Goal: Information Seeking & Learning: Compare options

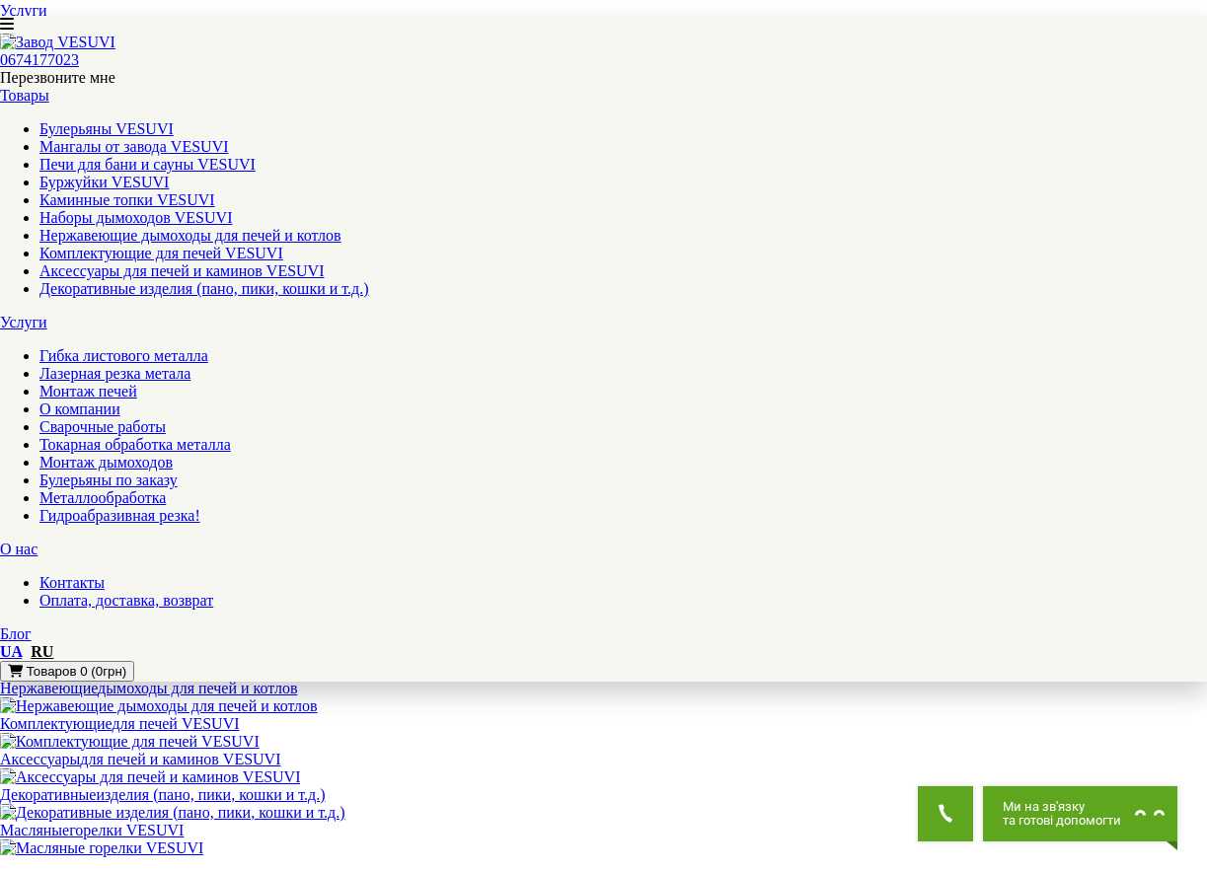
scroll to position [592, 0]
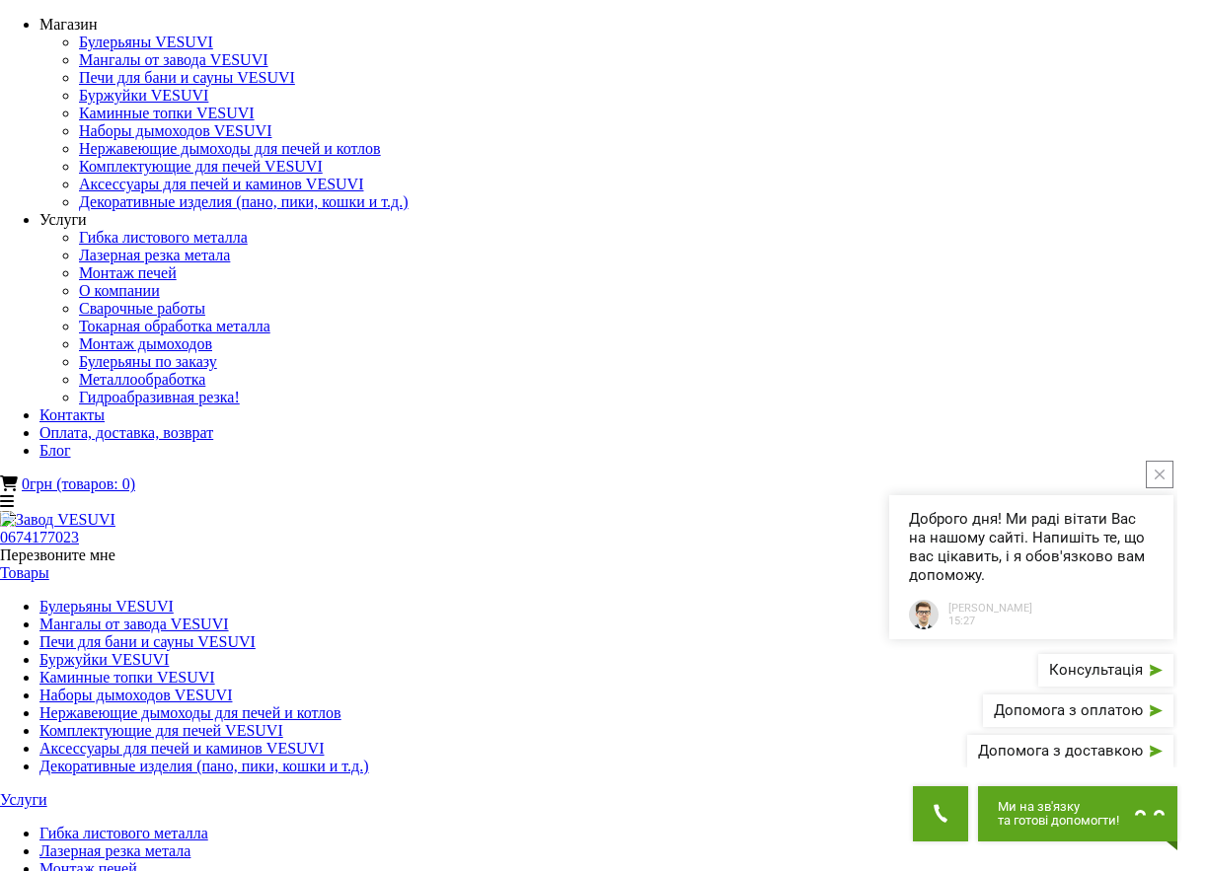
click at [256, 634] on link "Печи для бани и сауны VESUVI" at bounding box center [147, 642] width 216 height 17
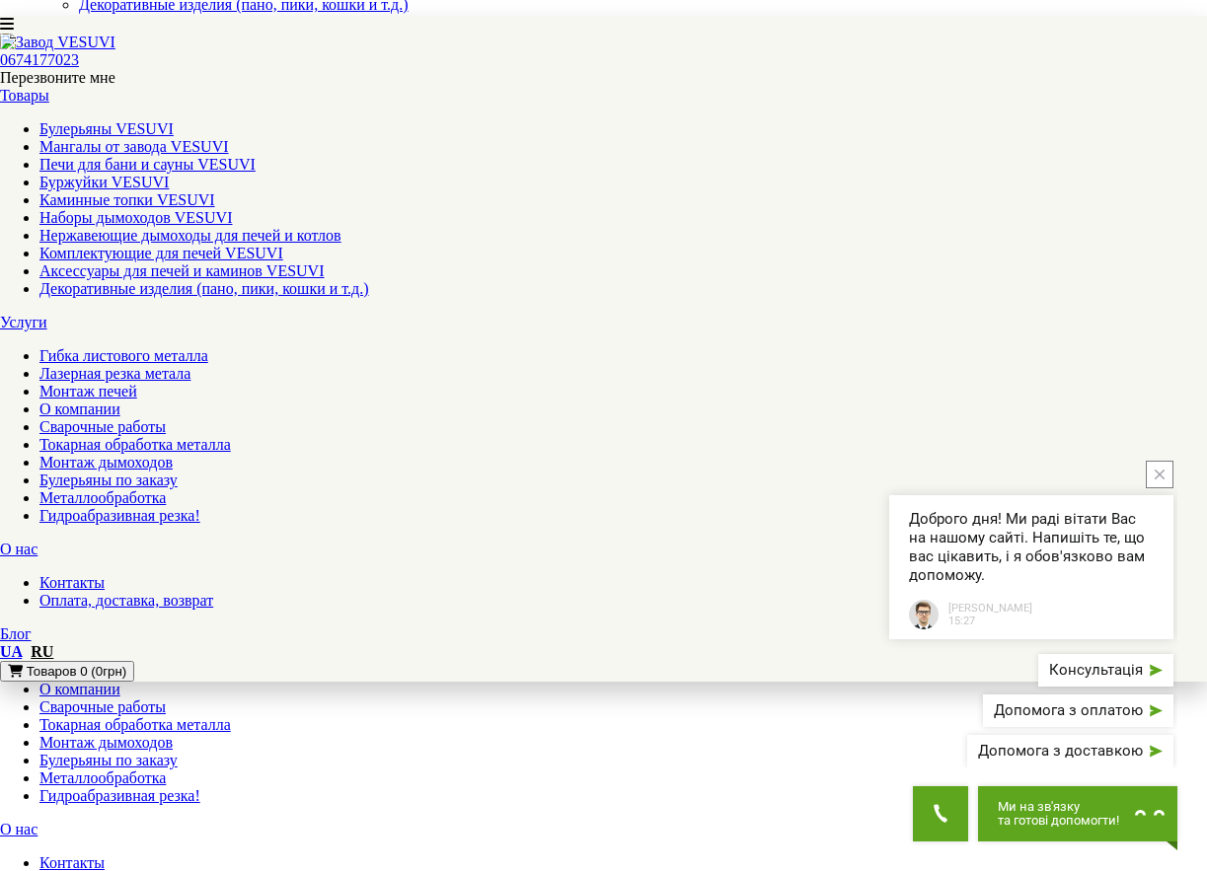
scroll to position [296, 0]
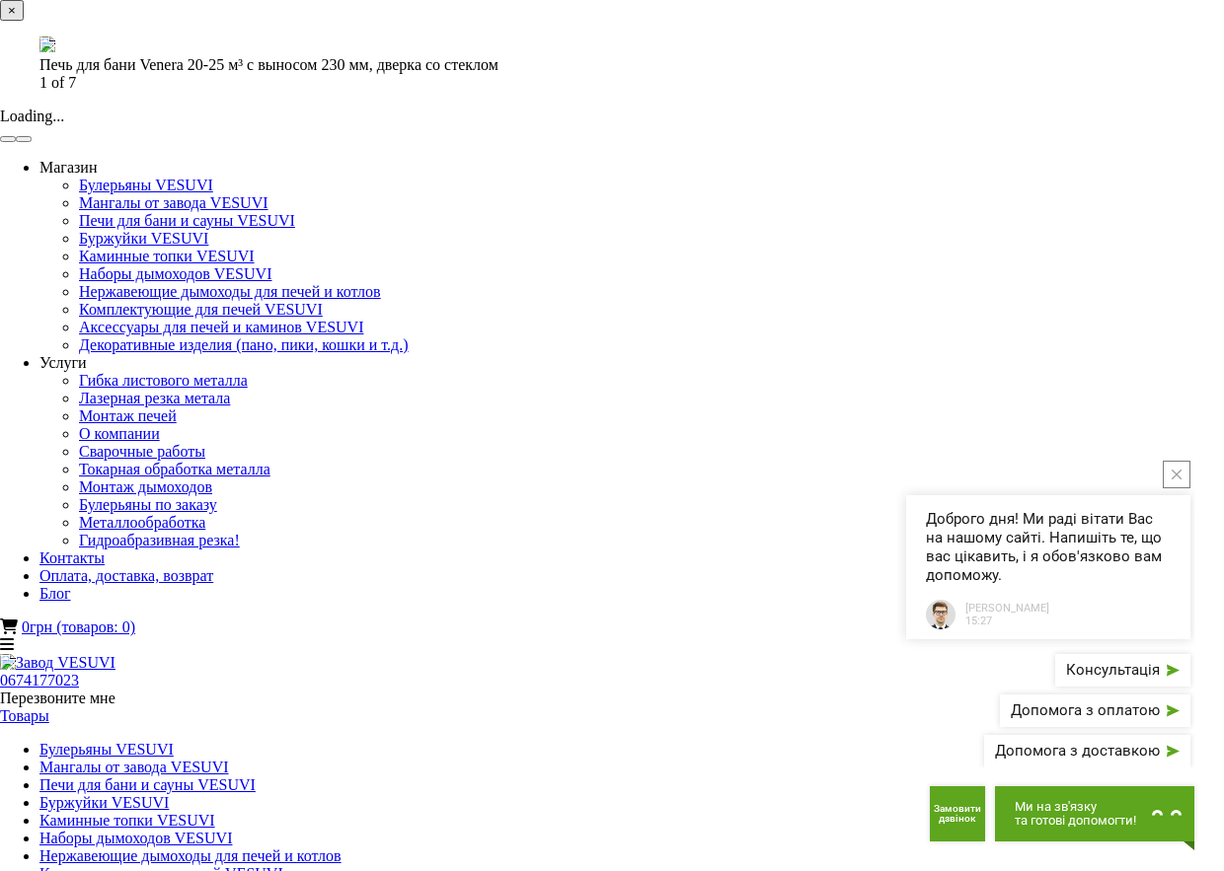
click at [32, 142] on button "button" at bounding box center [24, 139] width 16 height 6
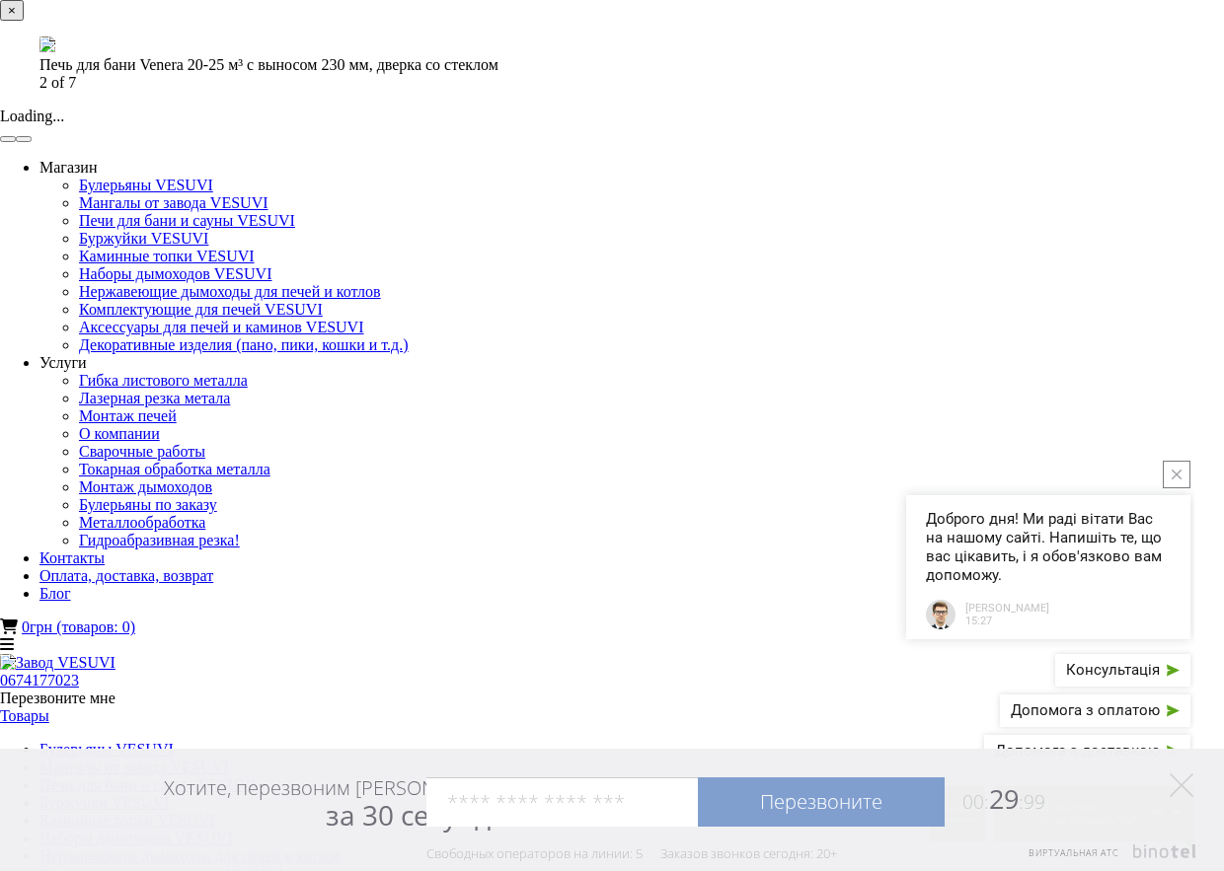
click at [32, 142] on button "button" at bounding box center [24, 139] width 16 height 6
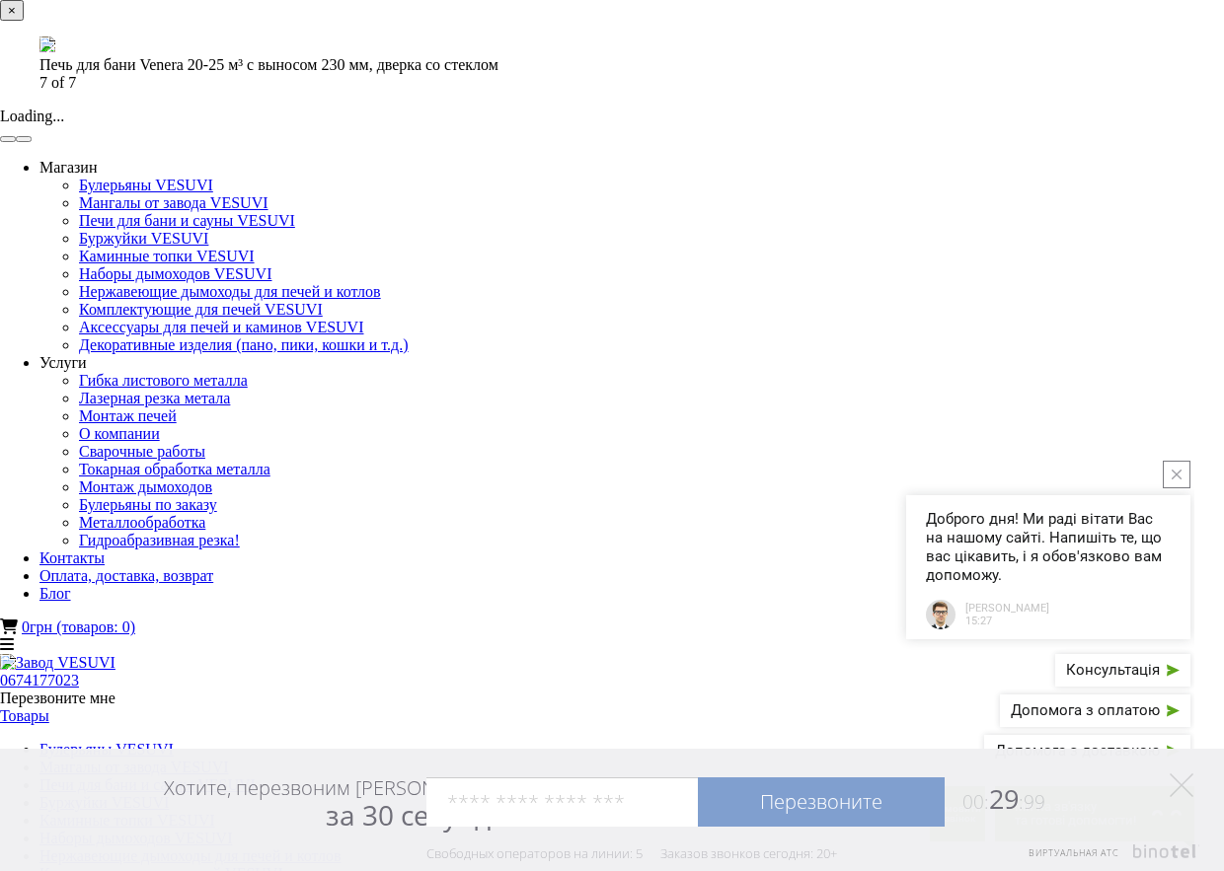
click at [32, 142] on button "button" at bounding box center [24, 139] width 16 height 6
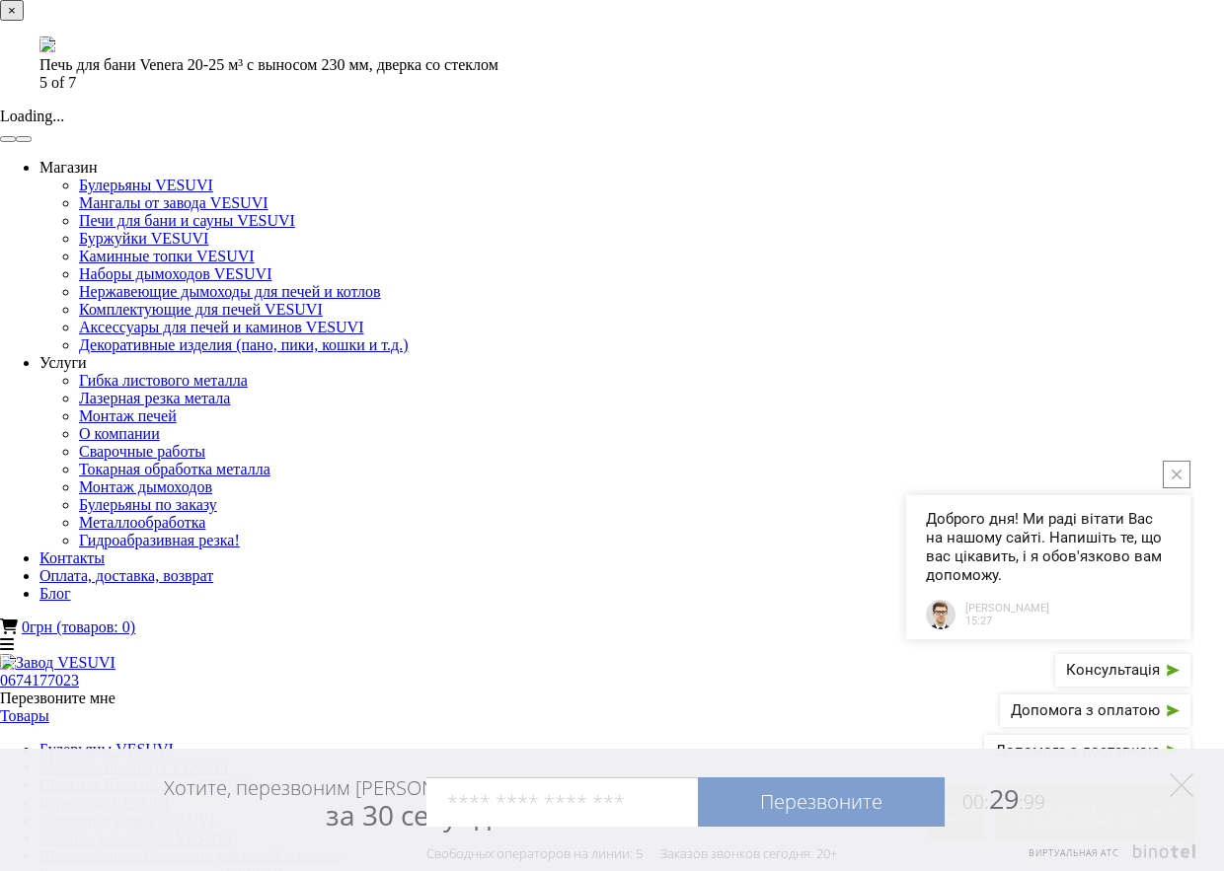
click at [32, 142] on button "button" at bounding box center [24, 139] width 16 height 6
click at [24, 21] on button "×" at bounding box center [12, 10] width 24 height 21
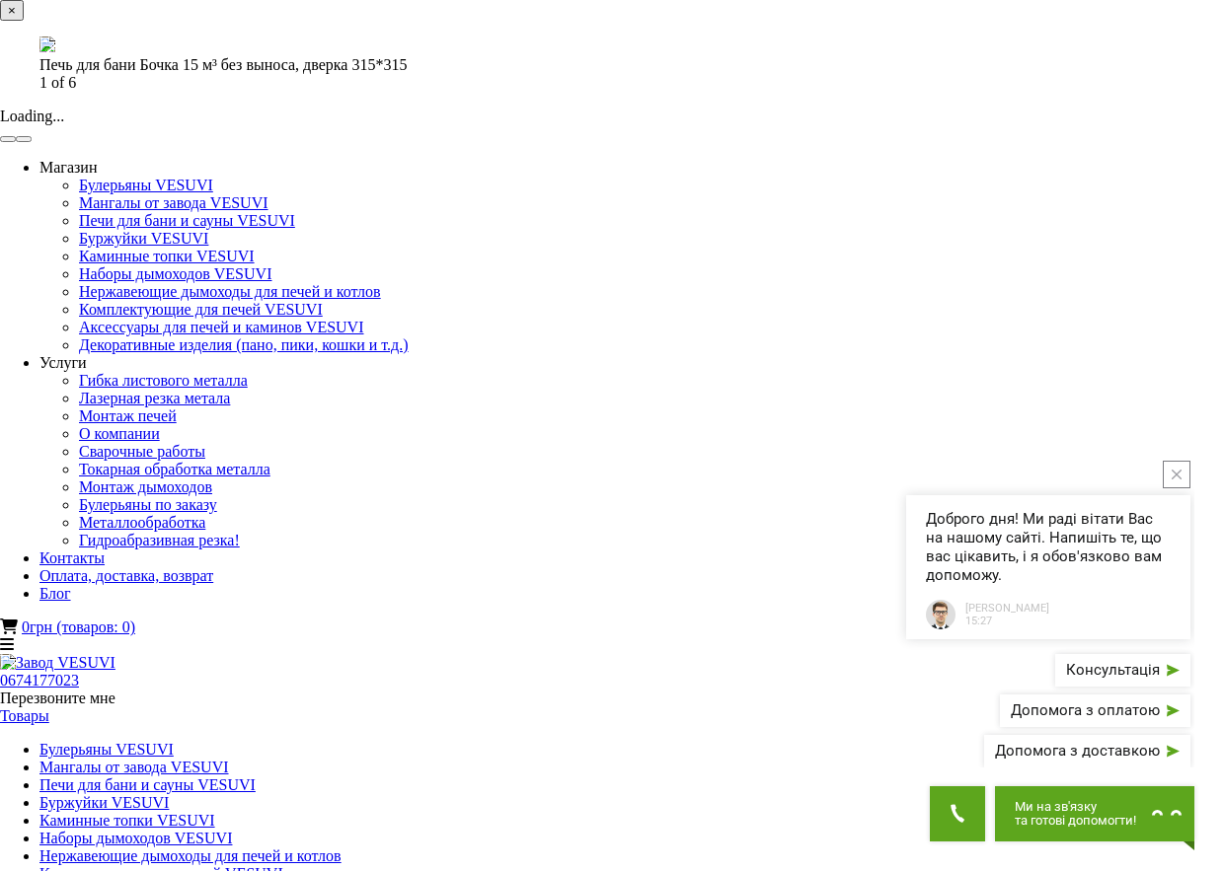
click at [32, 142] on button "button" at bounding box center [24, 139] width 16 height 6
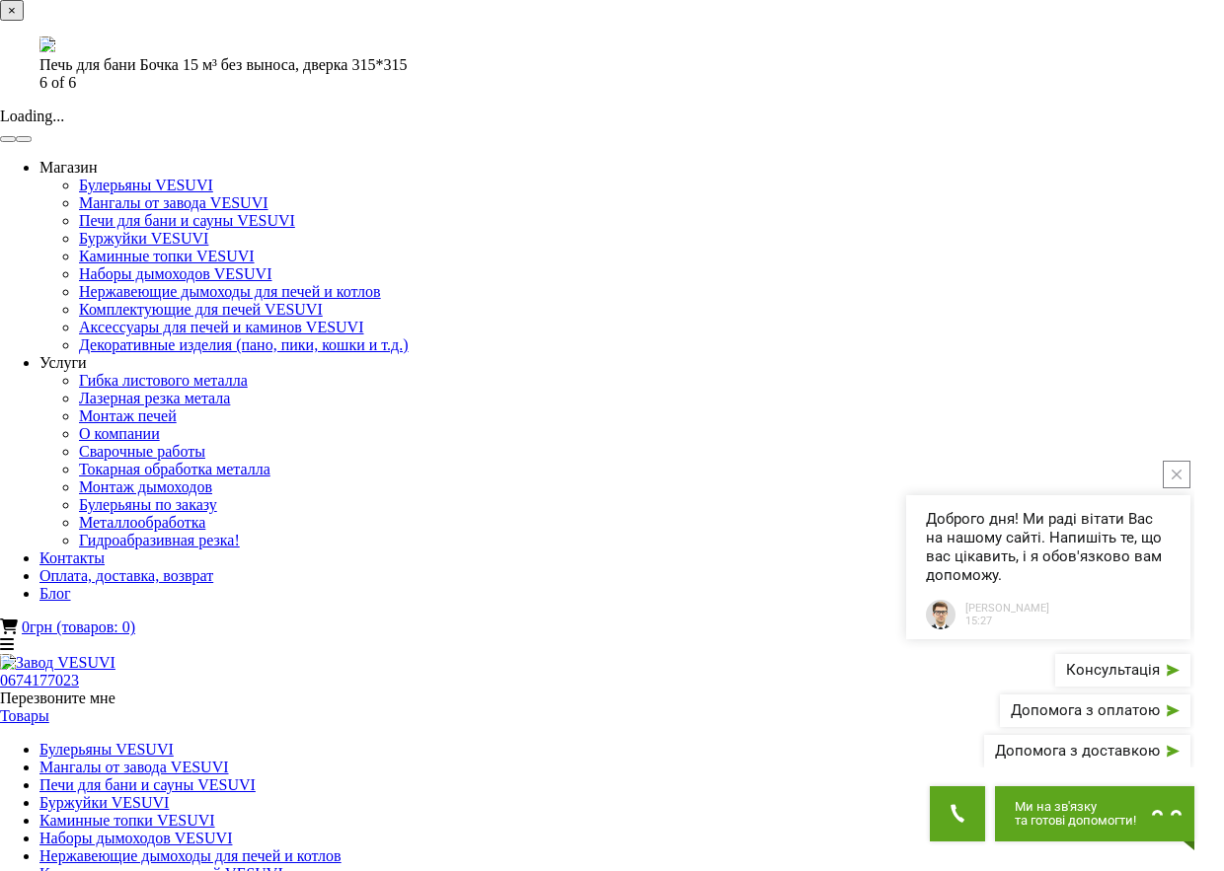
click at [32, 142] on button "button" at bounding box center [24, 139] width 16 height 6
click at [24, 21] on button "×" at bounding box center [12, 10] width 24 height 21
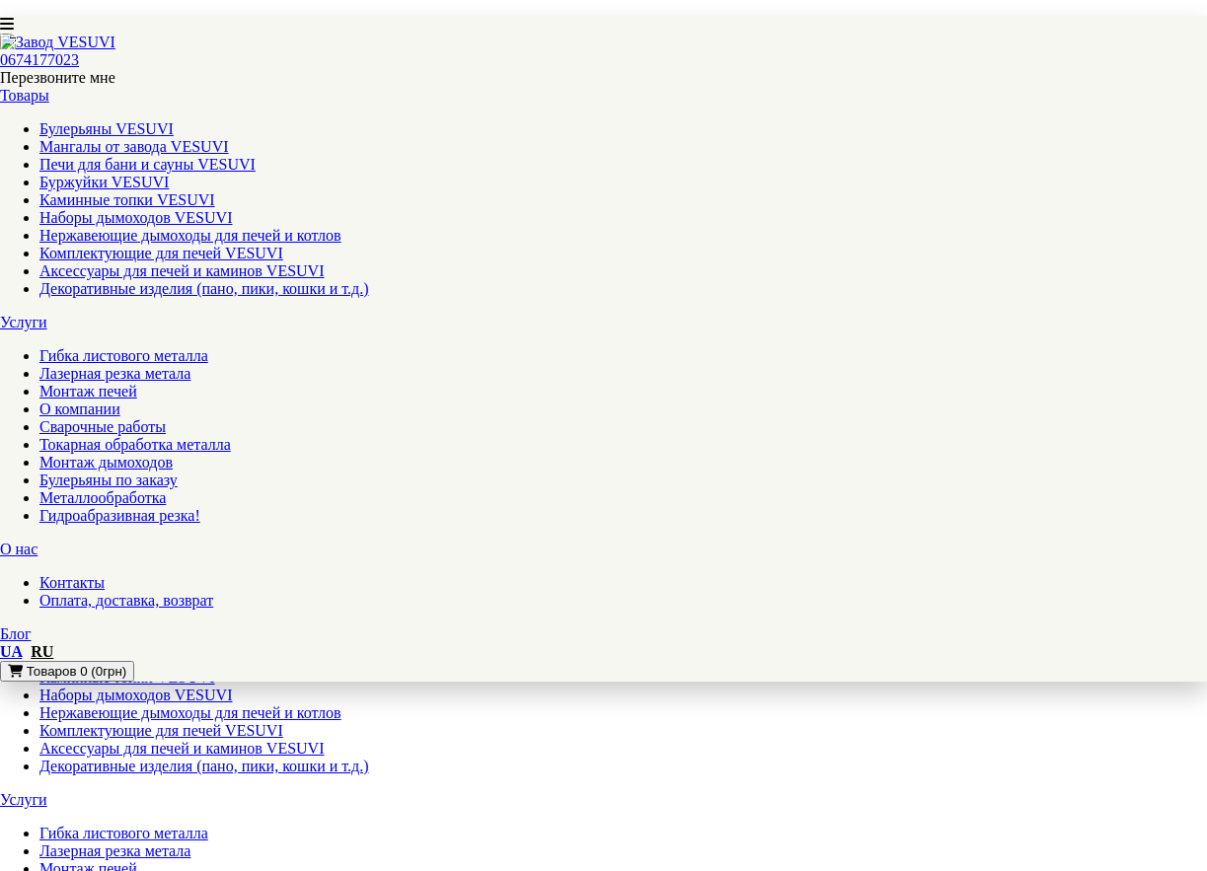
select select
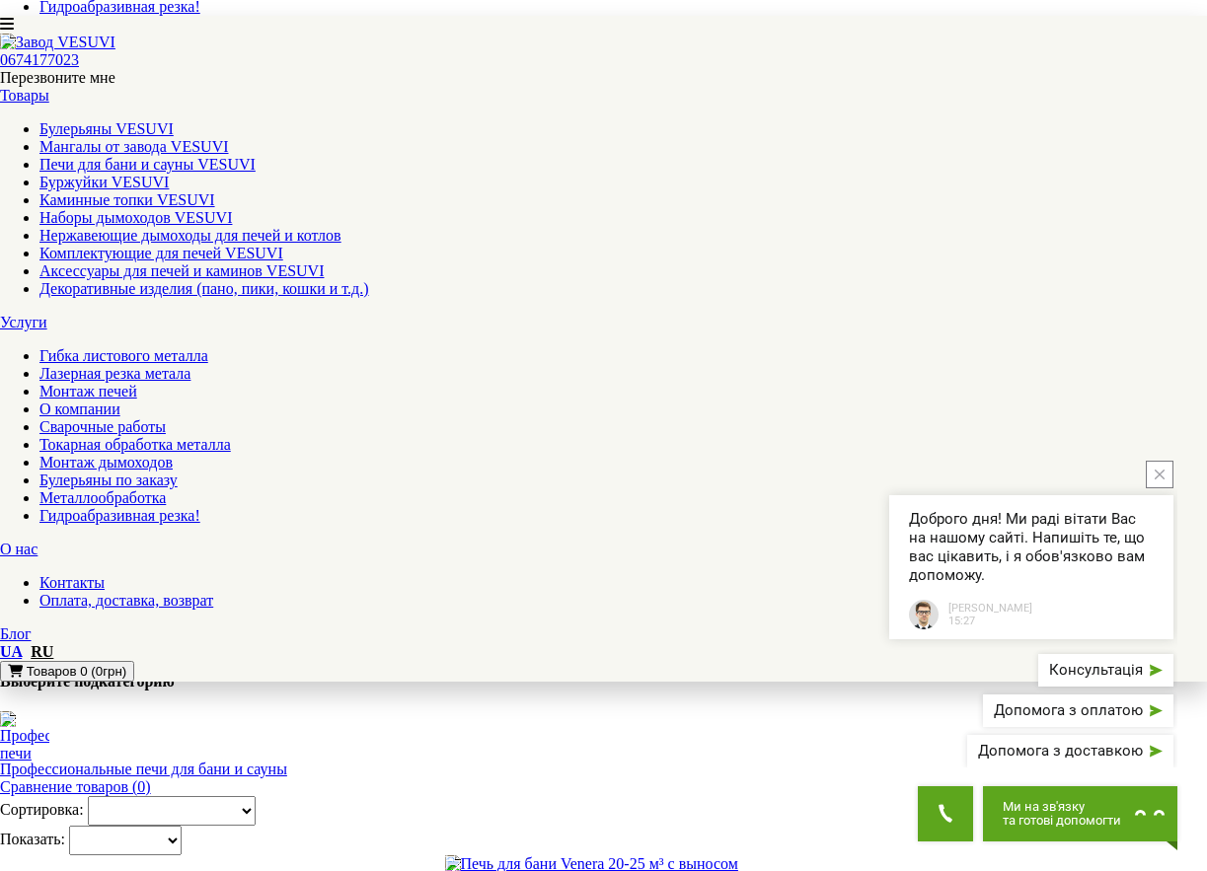
scroll to position [197, 0]
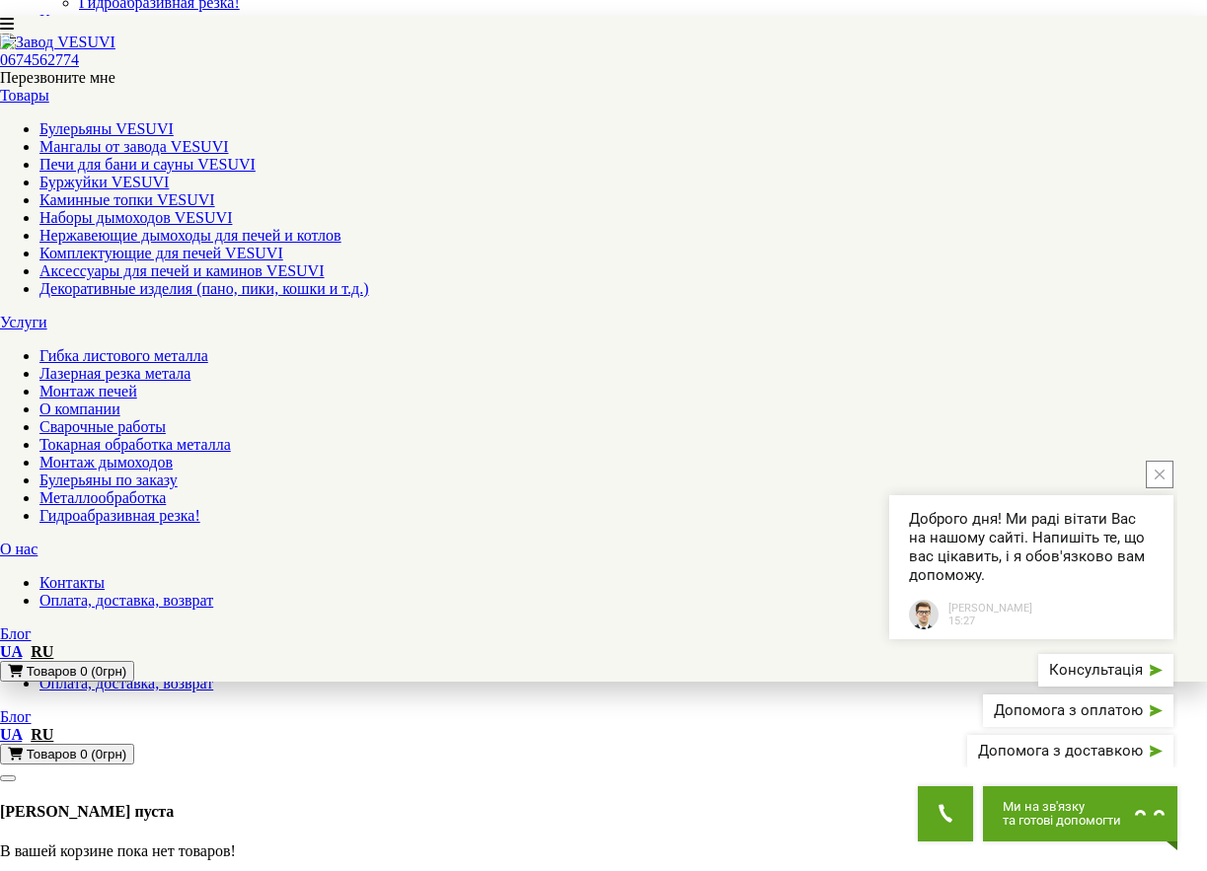
scroll to position [0, 0]
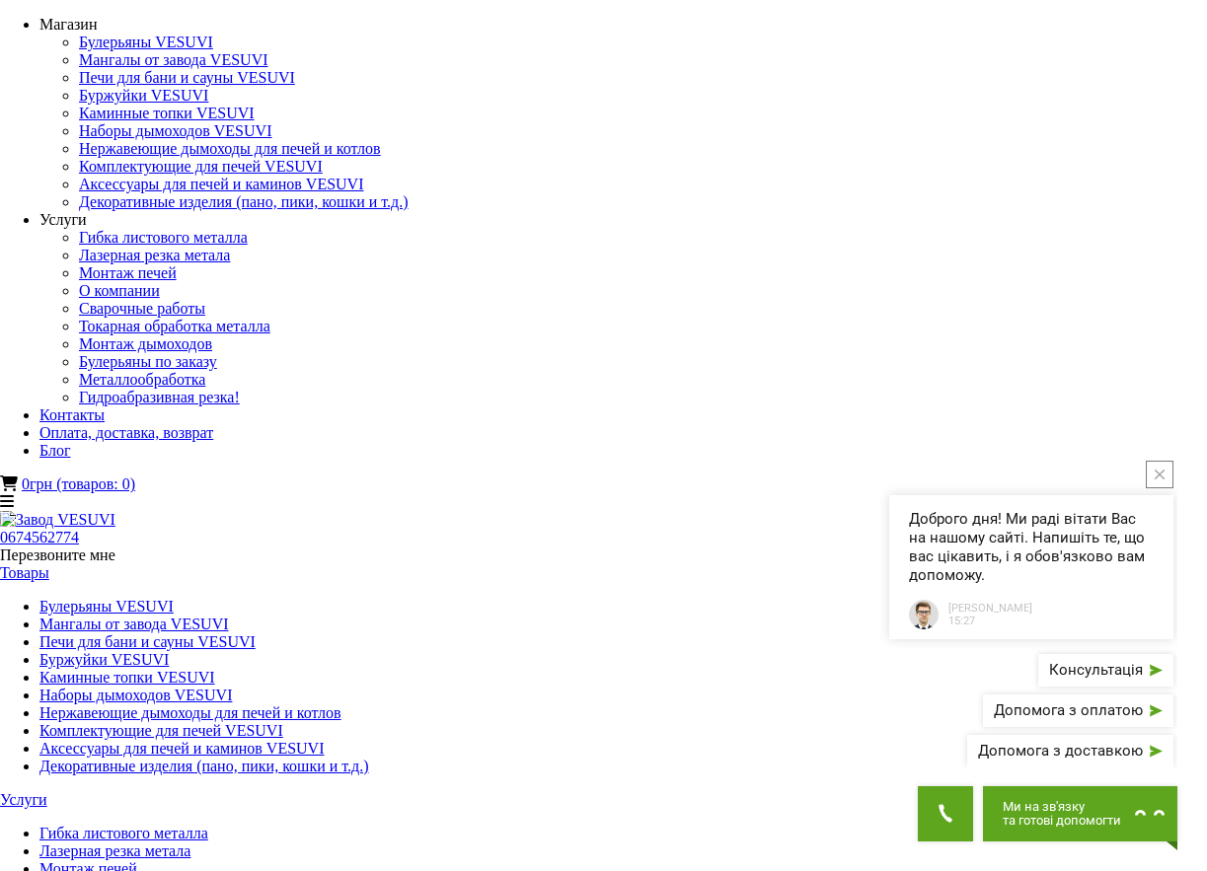
click at [1156, 470] on icon "close button" at bounding box center [1160, 475] width 10 height 10
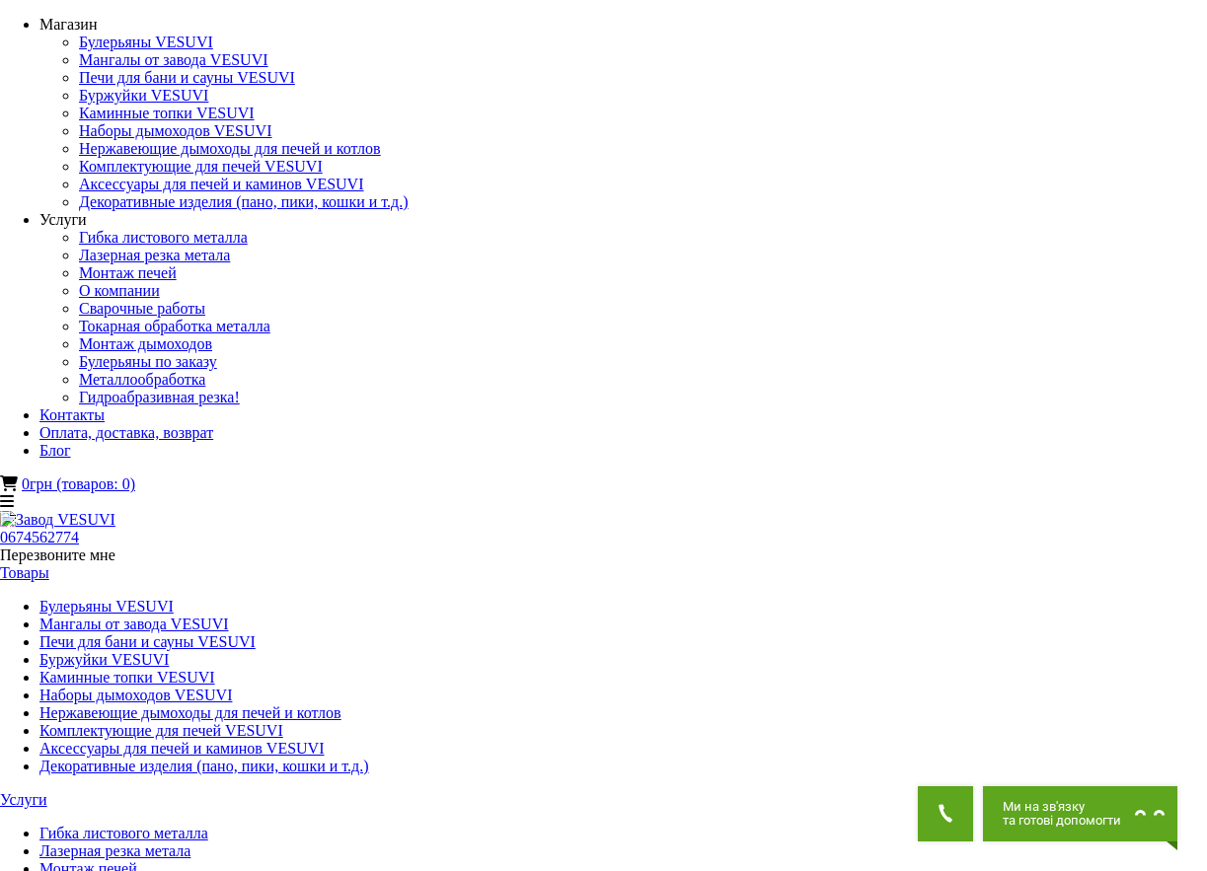
click at [215, 669] on link "Каминные топки VESUVI" at bounding box center [127, 677] width 176 height 17
click at [256, 634] on link "Печи для бани и сауны VESUVI" at bounding box center [147, 642] width 216 height 17
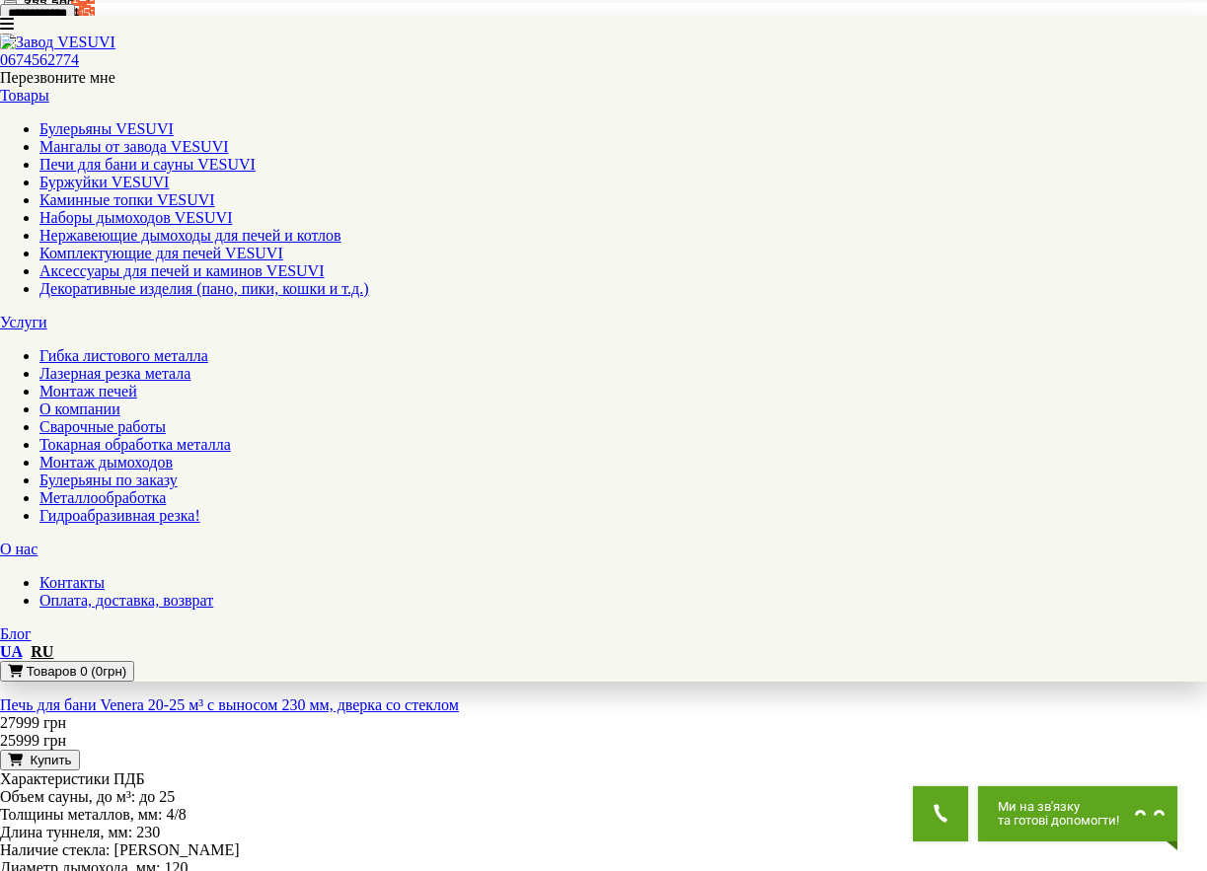
scroll to position [2154, 0]
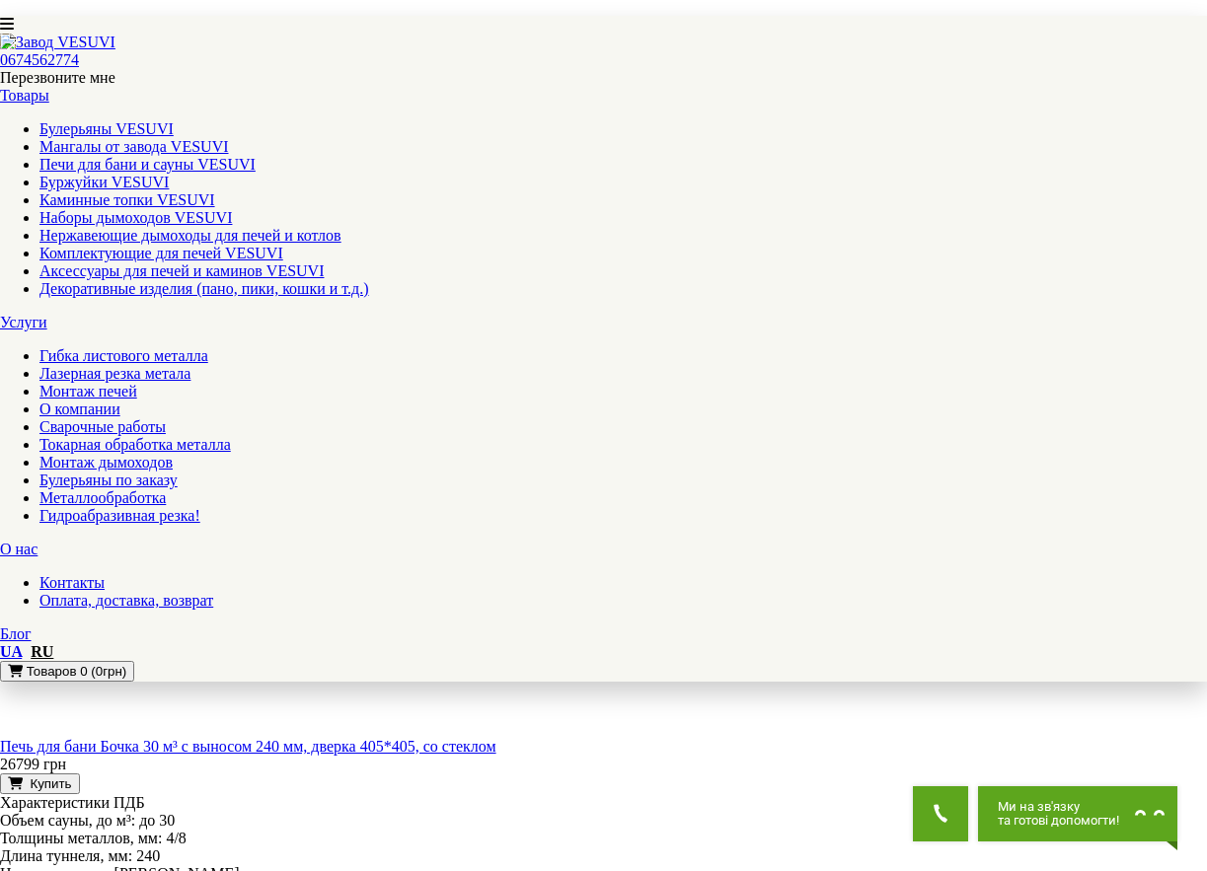
scroll to position [2143, 0]
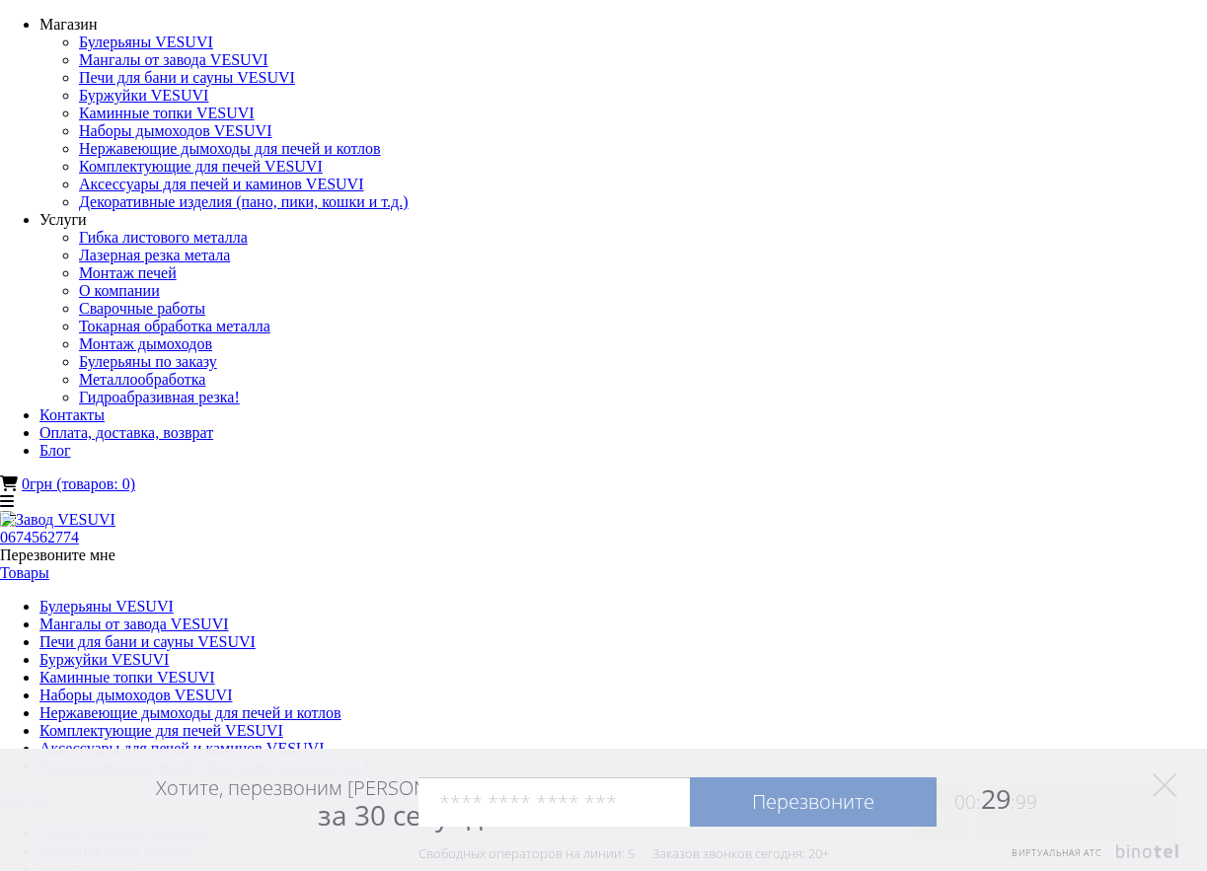
select select "**********"
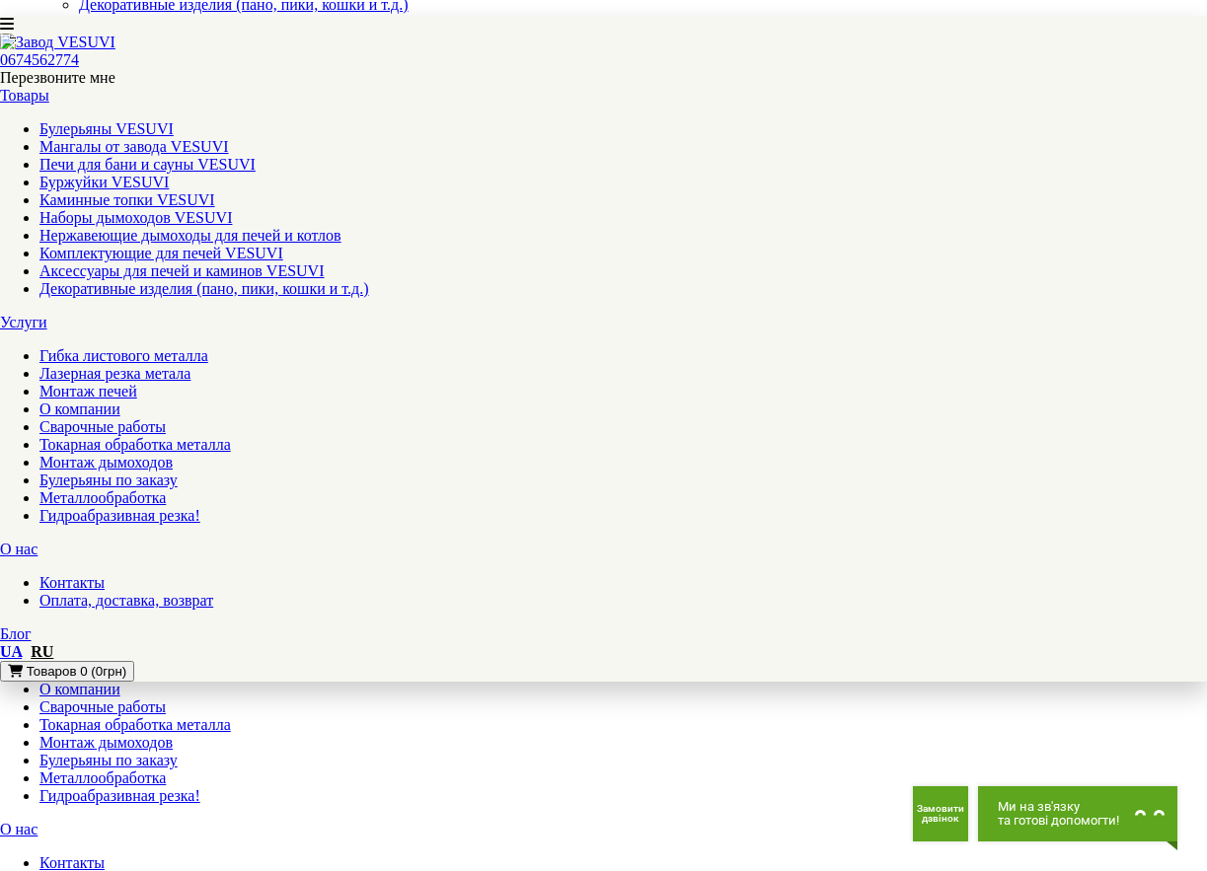
scroll to position [99, 0]
